Goal: Check status: Check status

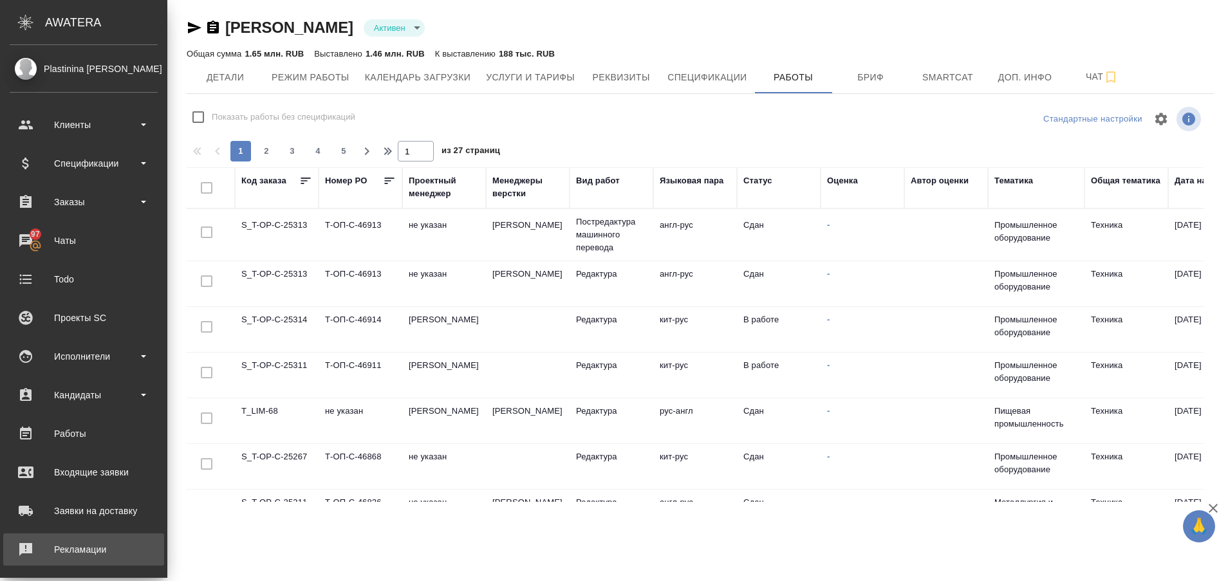
click at [15, 546] on div "Рекламации" at bounding box center [84, 549] width 148 height 19
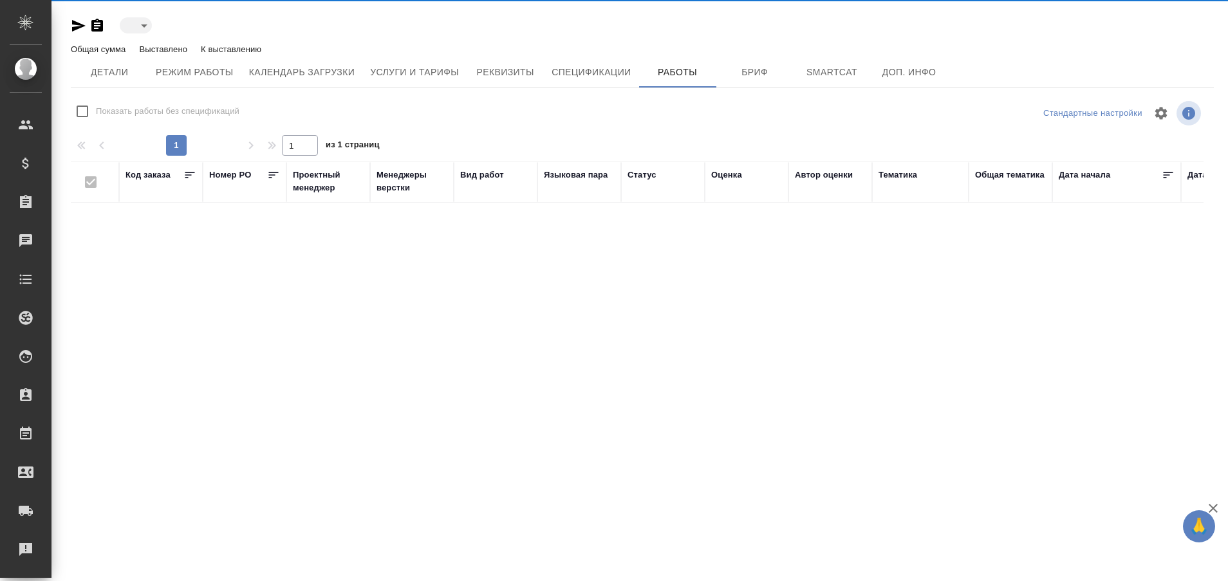
type input "active"
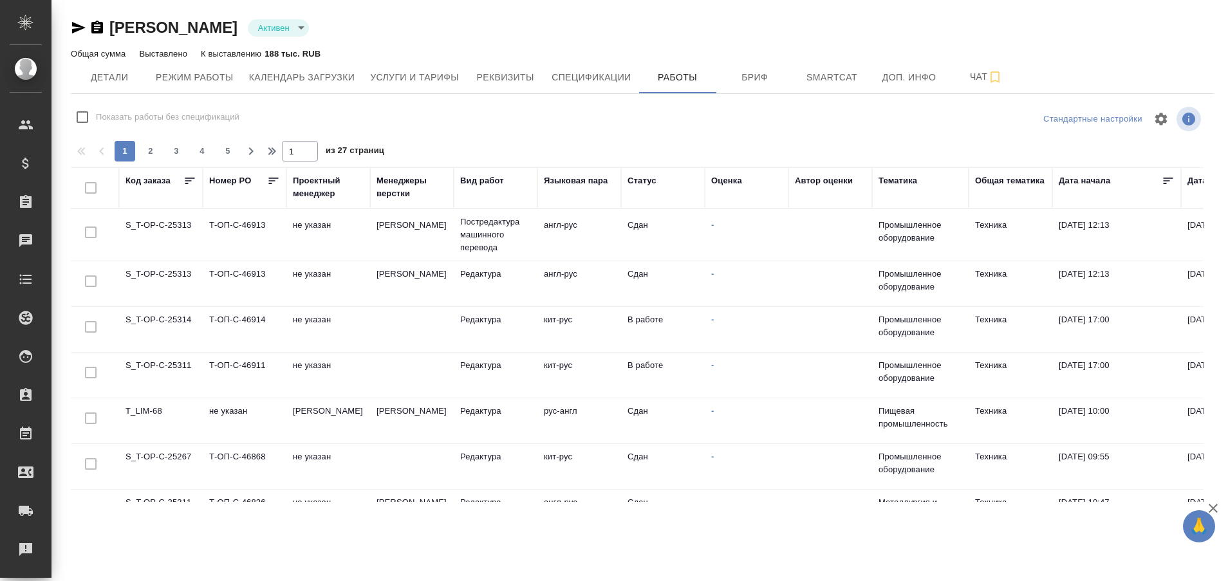
checkbox input "false"
